Goal: Register for event/course

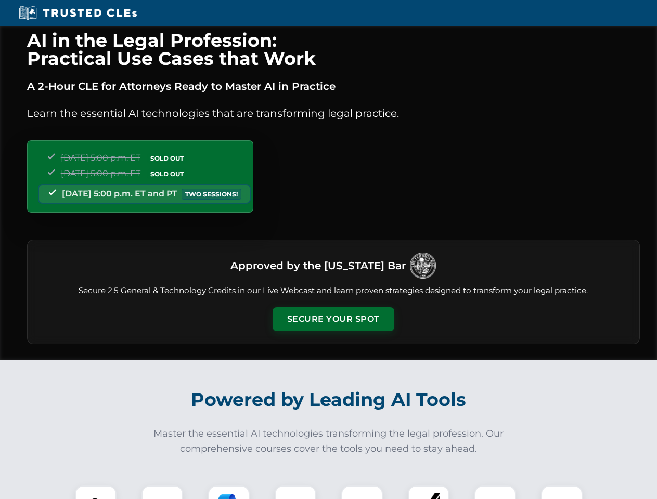
click at [333, 319] on button "Secure Your Spot" at bounding box center [334, 319] width 122 height 24
click at [96, 493] on img at bounding box center [96, 507] width 30 height 30
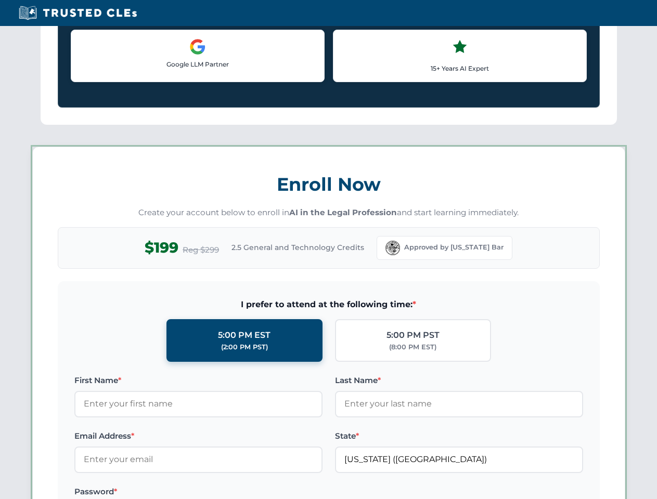
click at [229, 493] on label "Password *" at bounding box center [198, 492] width 248 height 12
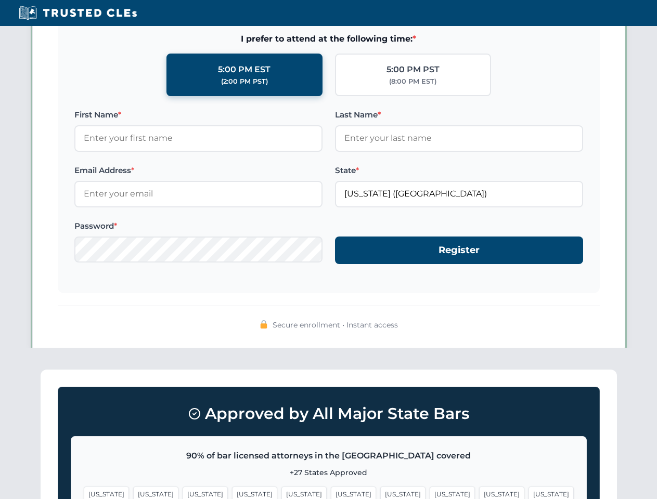
click at [479, 493] on span "[US_STATE]" at bounding box center [501, 494] width 45 height 15
